Goal: Transaction & Acquisition: Purchase product/service

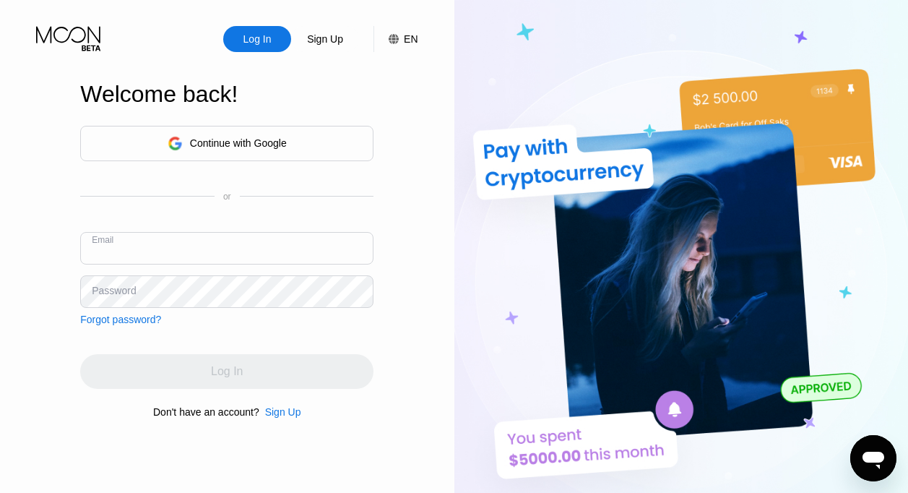
paste input "[EMAIL_ADDRESS][DOMAIN_NAME]"
type input "[EMAIL_ADDRESS][DOMAIN_NAME]"
click at [101, 288] on div "Password" at bounding box center [114, 291] width 44 height 12
click at [127, 281] on div "Password" at bounding box center [226, 291] width 293 height 33
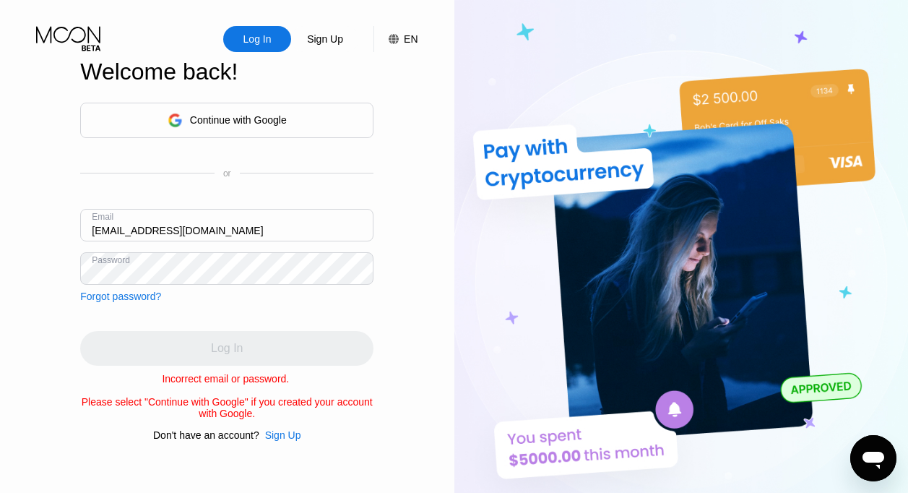
click at [0, 282] on html "Log In Sign Up EN Language Select an item Save Welcome back! Continue with Goog…" at bounding box center [454, 246] width 908 height 493
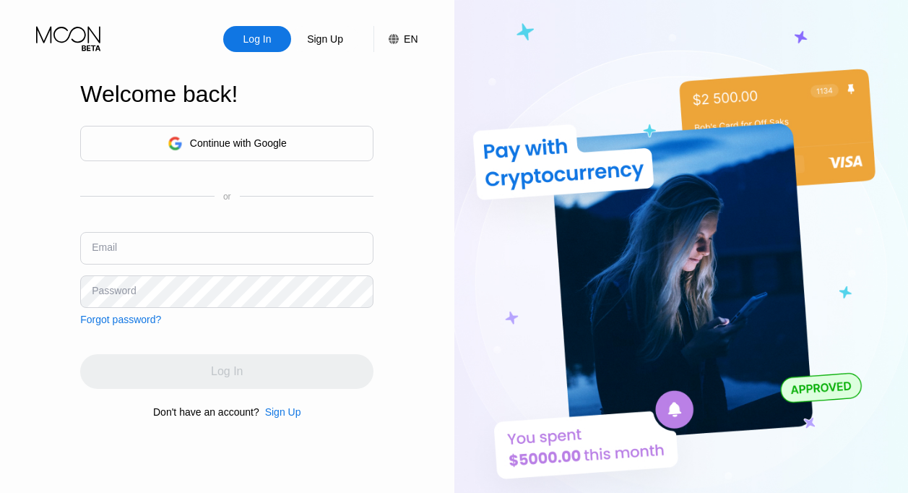
click at [230, 248] on input "text" at bounding box center [226, 248] width 293 height 33
type input "[EMAIL_ADDRESS][DOMAIN_NAME]"
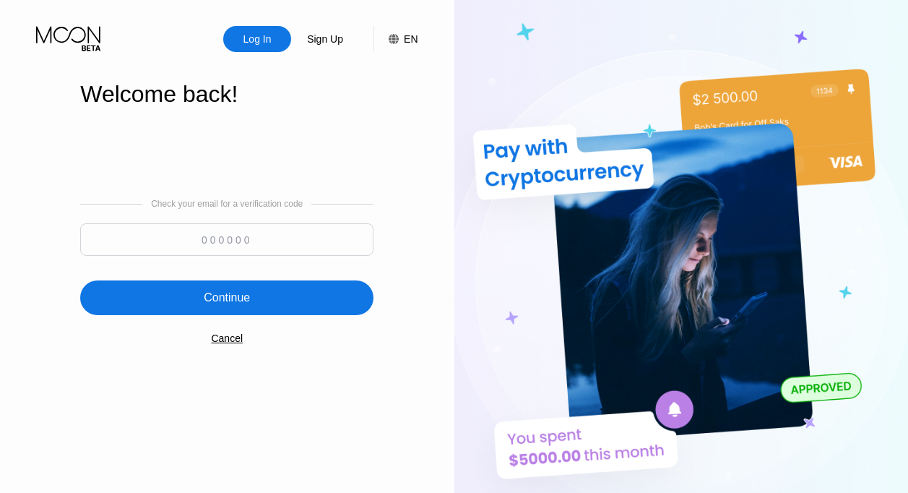
click at [252, 238] on input at bounding box center [226, 239] width 293 height 33
paste input "541903"
type input "541903"
click at [255, 295] on div "Continue" at bounding box center [226, 297] width 293 height 35
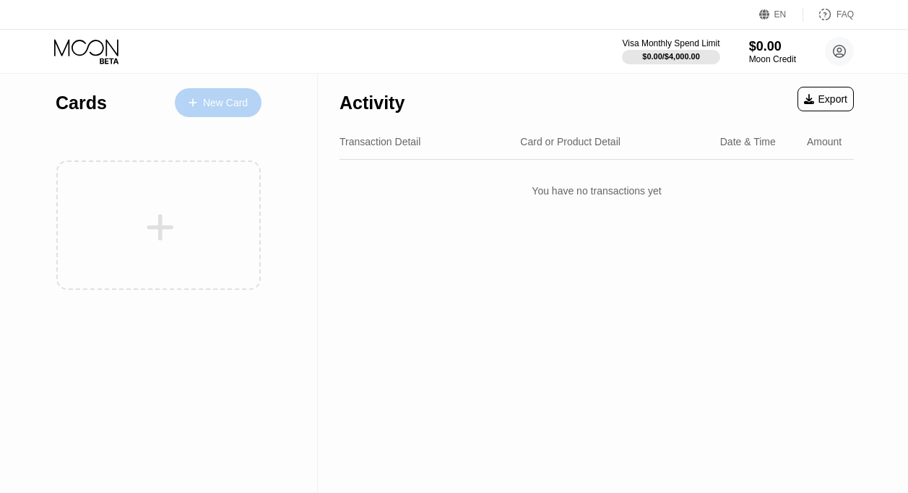
click at [225, 101] on div "New Card" at bounding box center [225, 103] width 45 height 12
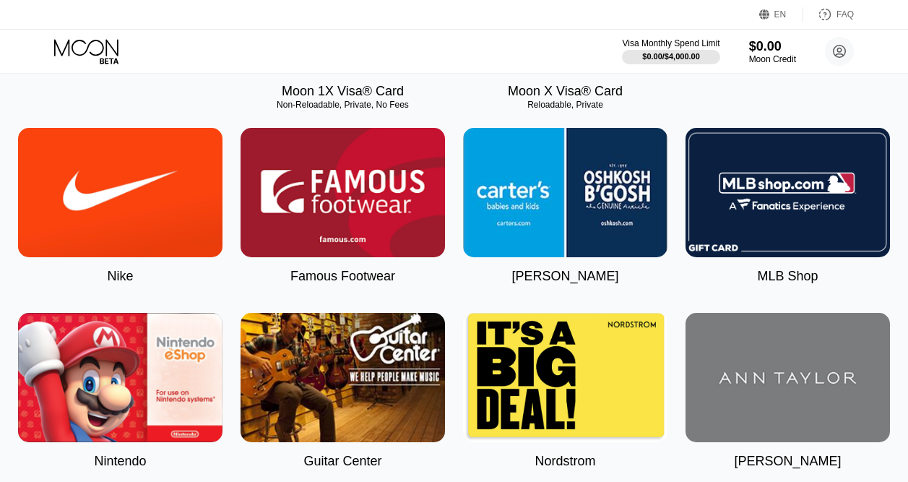
scroll to position [72, 0]
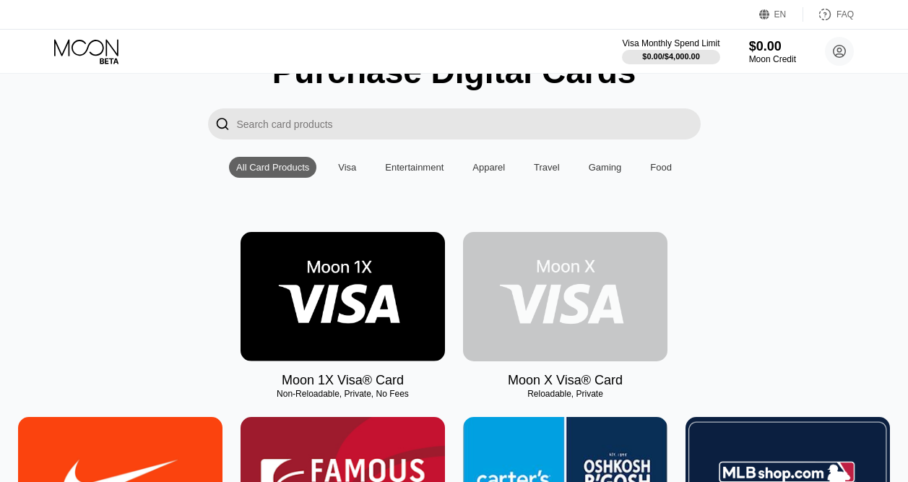
click at [522, 276] on img at bounding box center [565, 296] width 204 height 129
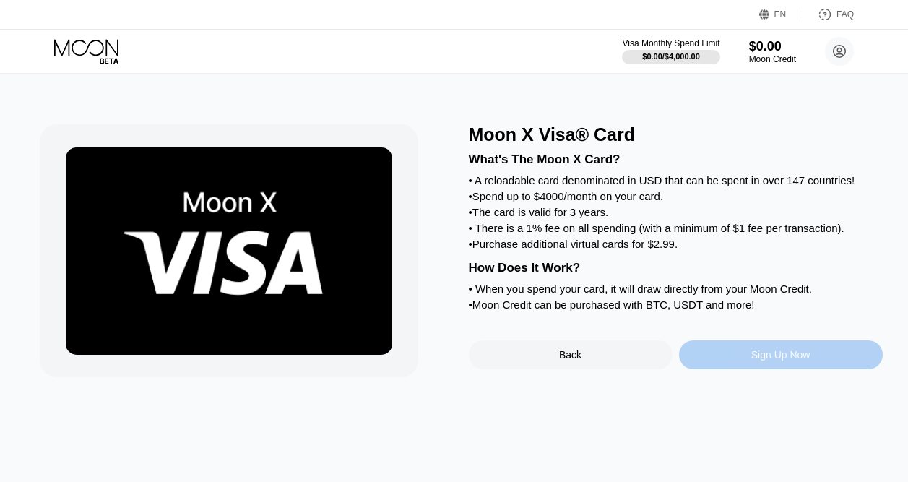
click at [719, 369] on div "Sign Up Now" at bounding box center [781, 354] width 204 height 29
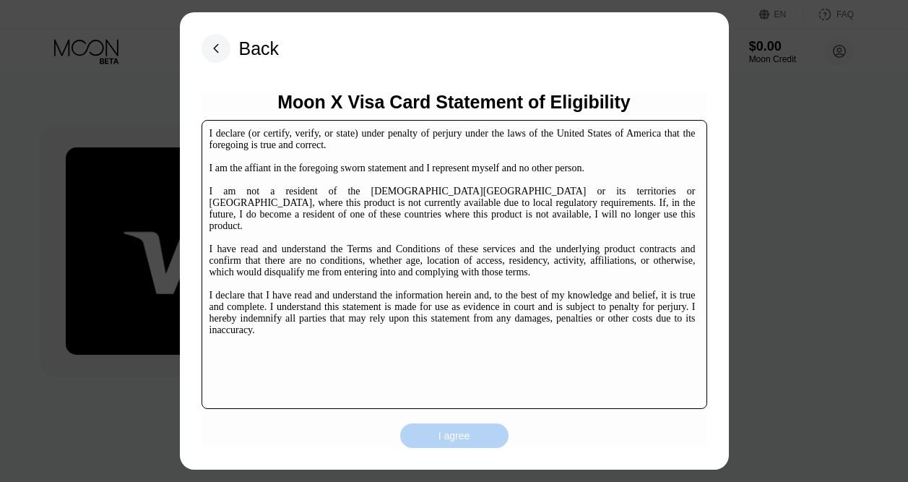
click at [461, 438] on div "I agree" at bounding box center [454, 435] width 32 height 13
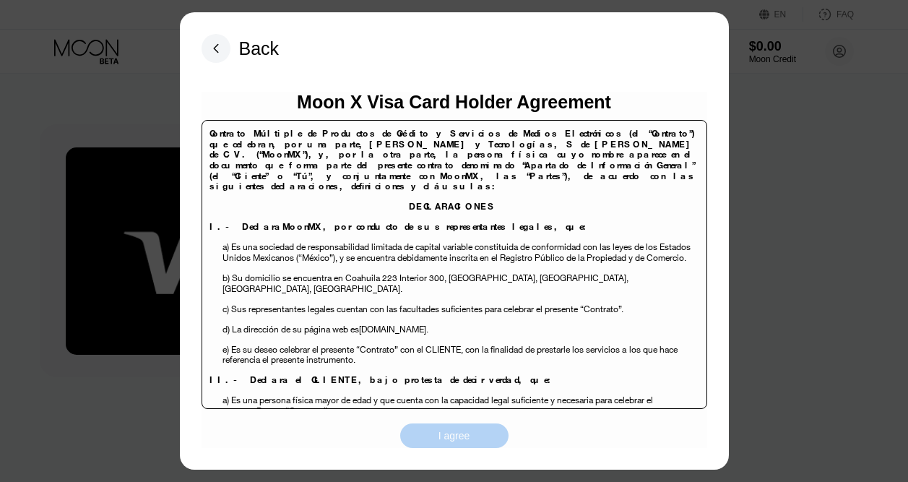
click at [471, 441] on div "I agree" at bounding box center [454, 435] width 108 height 25
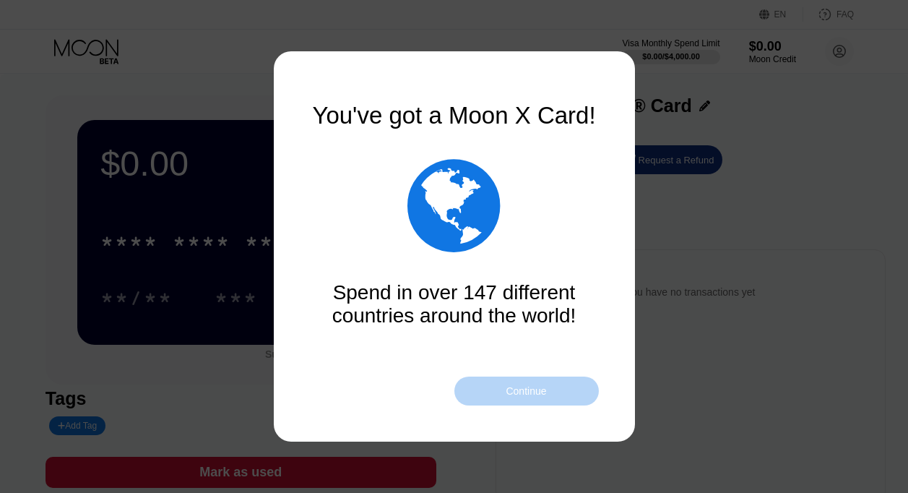
click at [506, 394] on div "Continue" at bounding box center [526, 391] width 40 height 12
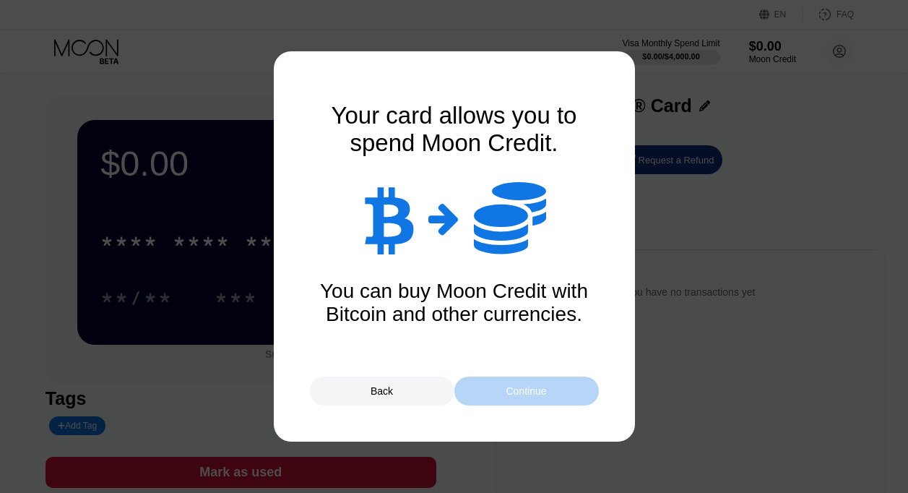
click at [507, 391] on div "Continue" at bounding box center [526, 391] width 40 height 12
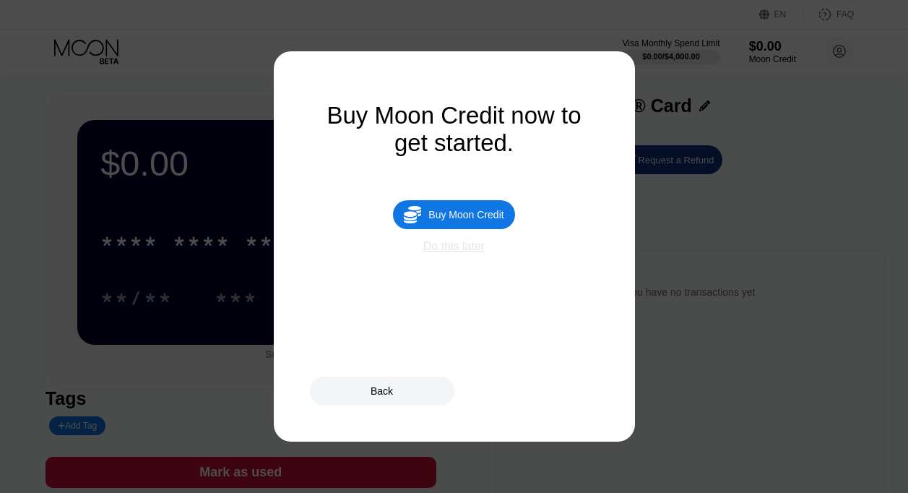
click at [472, 253] on div "Do this later" at bounding box center [453, 246] width 61 height 13
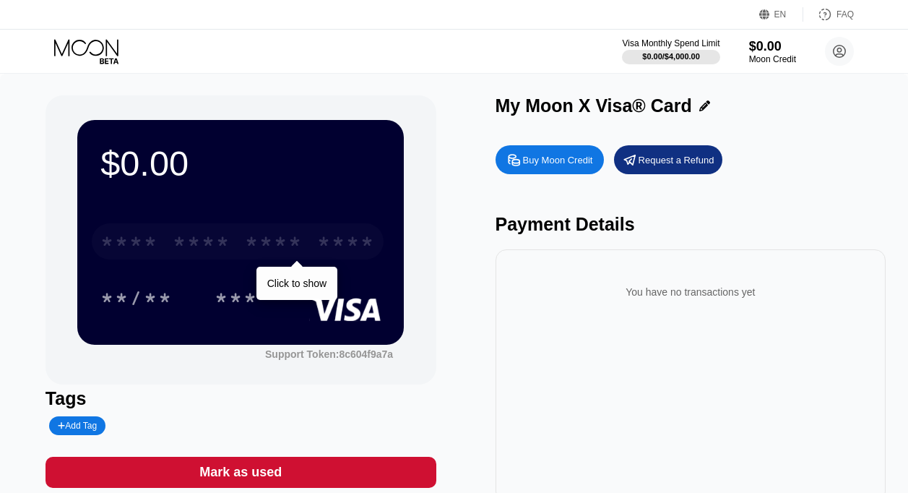
click at [363, 248] on div "****" at bounding box center [346, 243] width 58 height 23
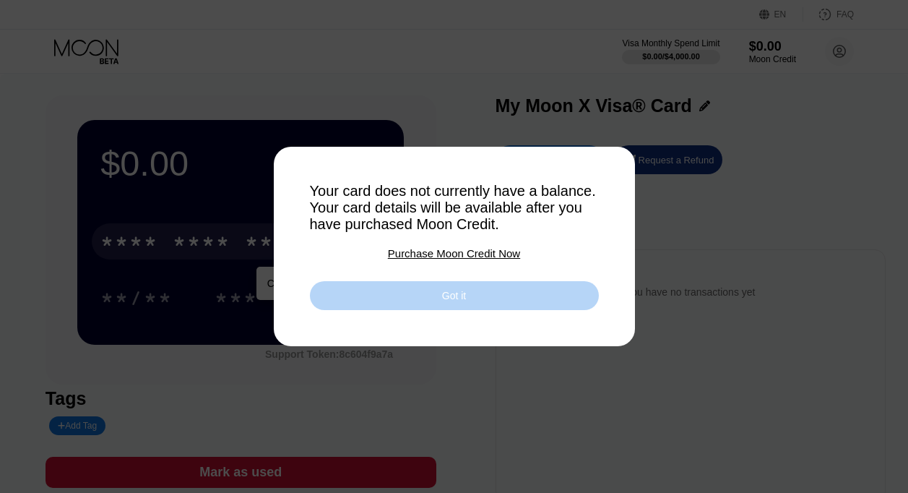
click at [433, 300] on div "Got it" at bounding box center [454, 295] width 289 height 29
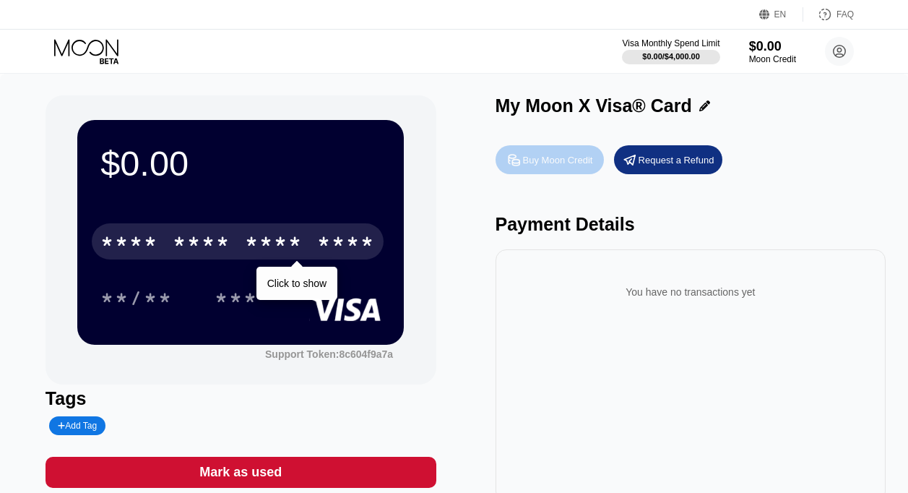
click at [562, 163] on div "Buy Moon Credit" at bounding box center [558, 160] width 70 height 12
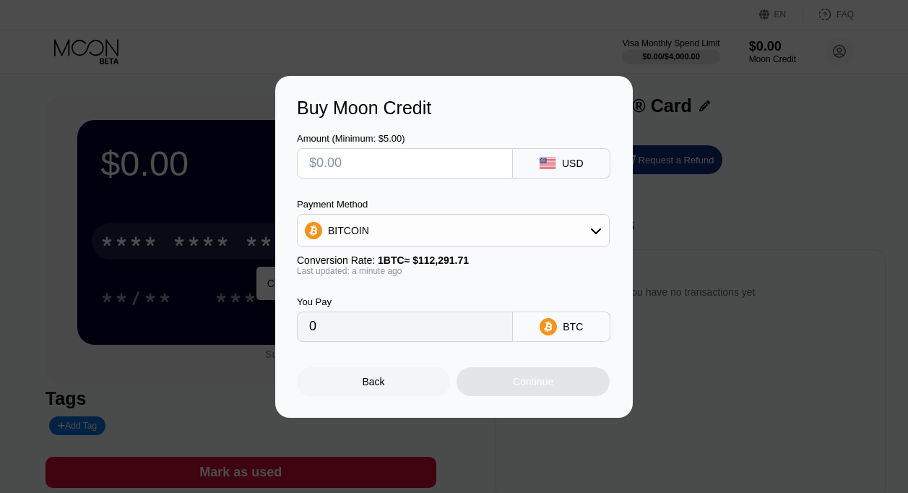
click at [465, 160] on input "text" at bounding box center [404, 163] width 191 height 29
type input "$4"
type input "0.00003563"
type input "0"
type input "$5"
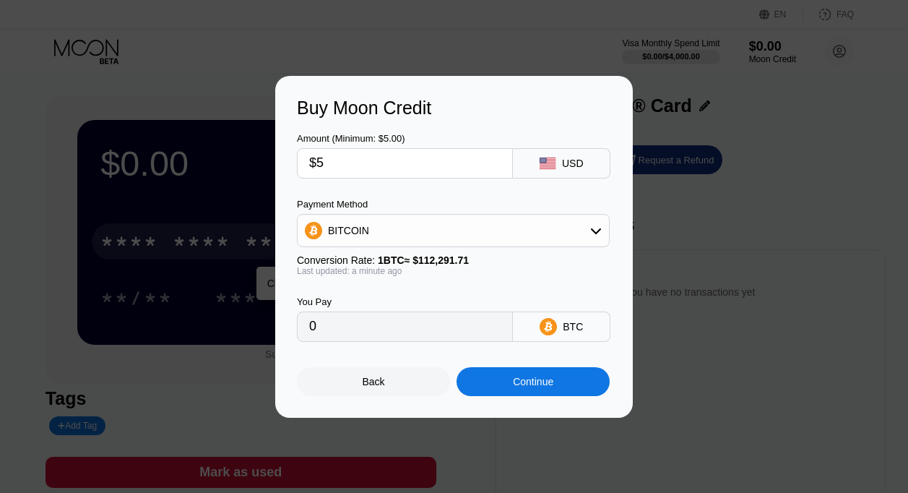
type input "0.00004453"
type input "$50"
click at [465, 233] on div "BITCOIN" at bounding box center [453, 230] width 311 height 29
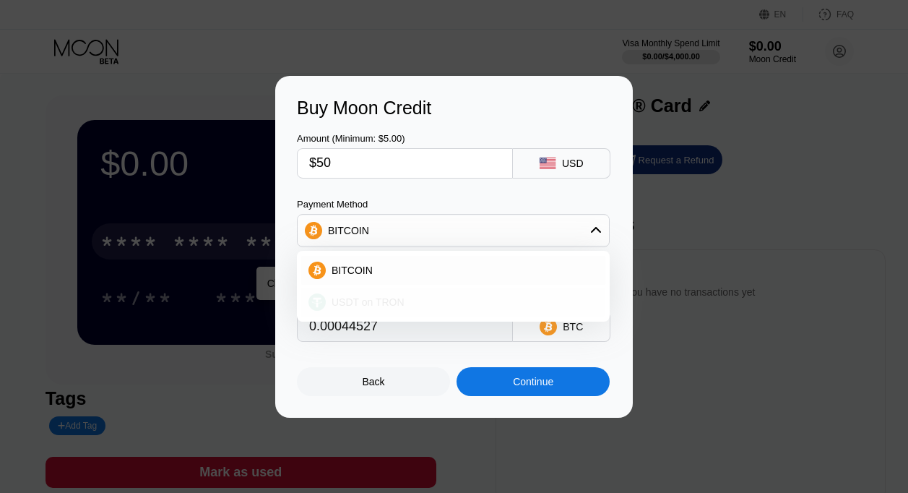
click at [417, 300] on div "USDT on TRON" at bounding box center [462, 302] width 272 height 12
type input "50.51"
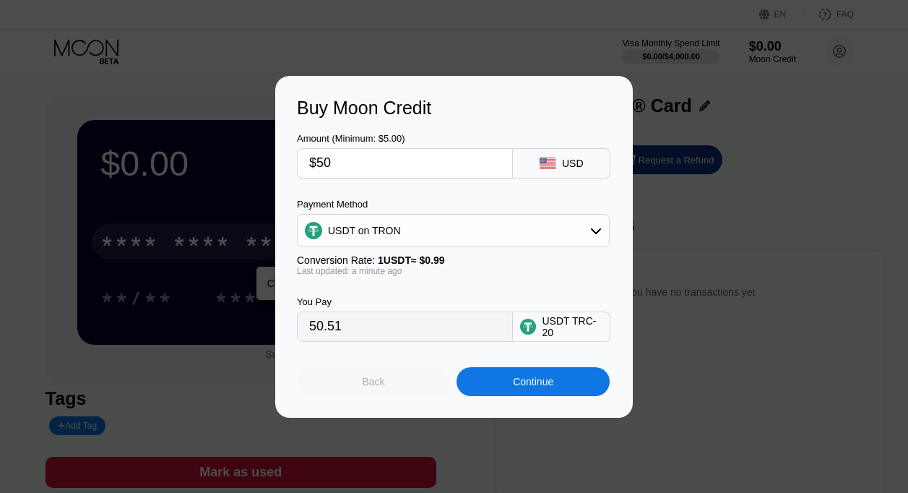
click at [376, 387] on div "Back" at bounding box center [374, 382] width 22 height 12
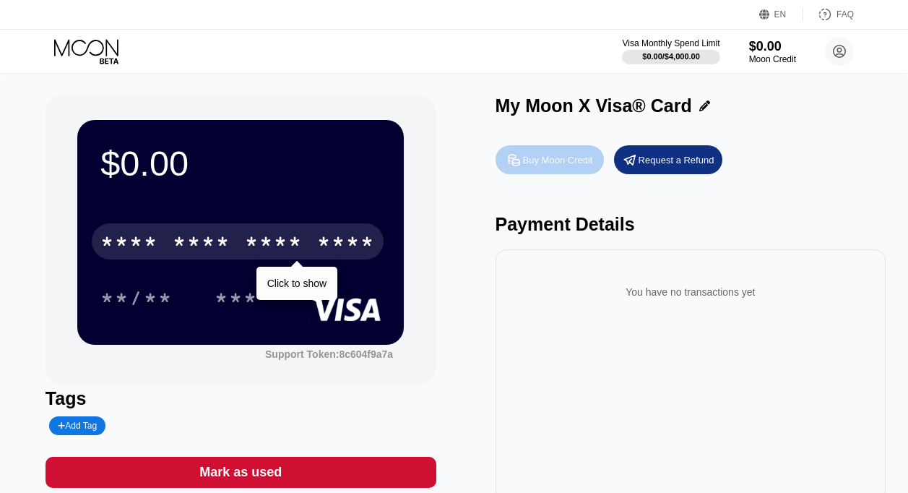
click at [566, 170] on div "Buy Moon Credit" at bounding box center [550, 159] width 108 height 29
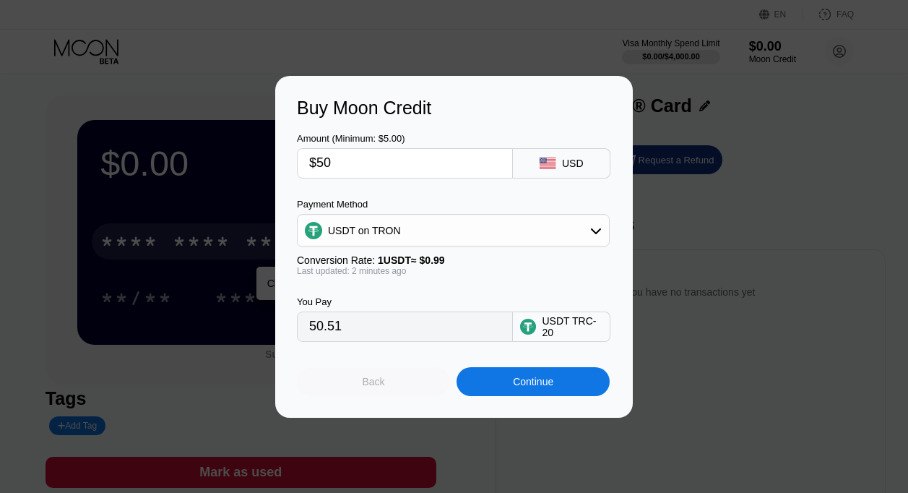
click at [391, 387] on div "Back" at bounding box center [373, 381] width 153 height 29
